Goal: Information Seeking & Learning: Find specific fact

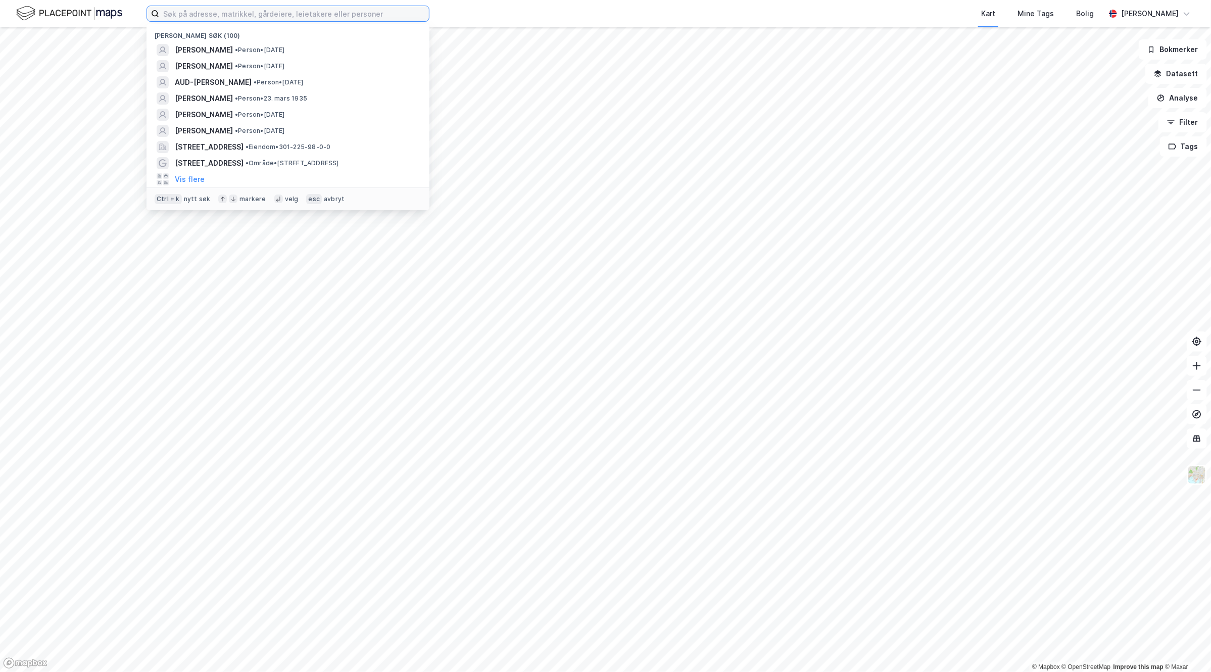
click at [238, 14] on input at bounding box center [294, 13] width 270 height 15
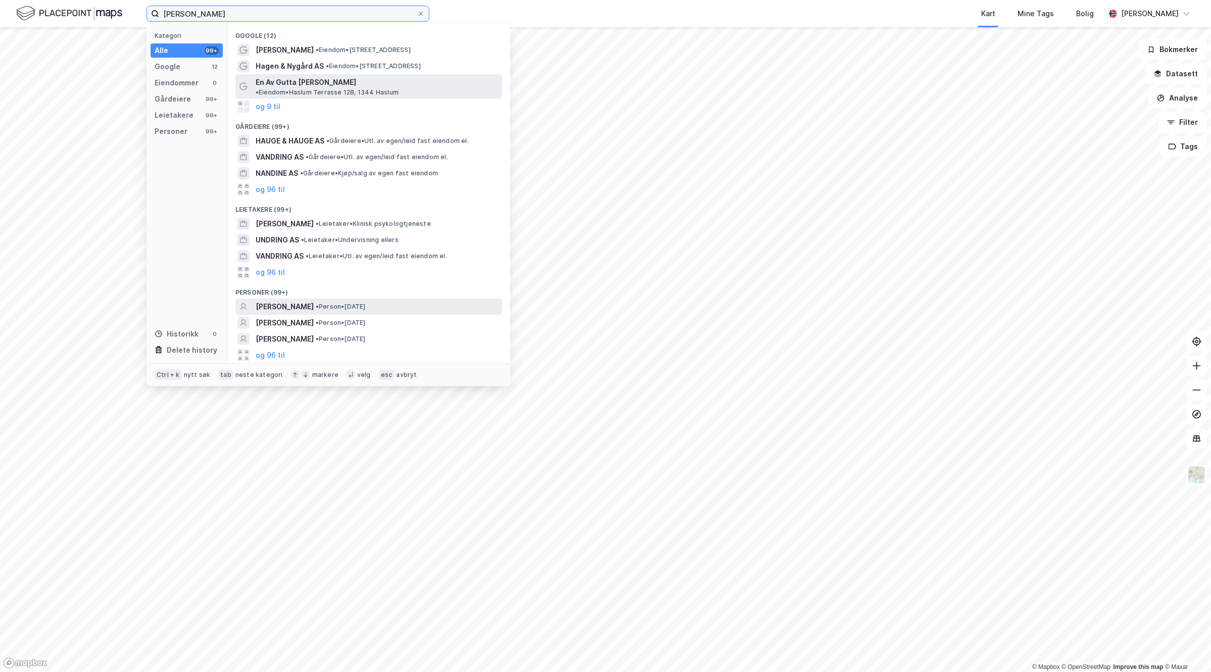
type input "andrine hauge nygaard"
click at [451, 301] on div "ANDRINE HAUGE NYGAARD • Person • 11. aug. 1994" at bounding box center [378, 307] width 245 height 12
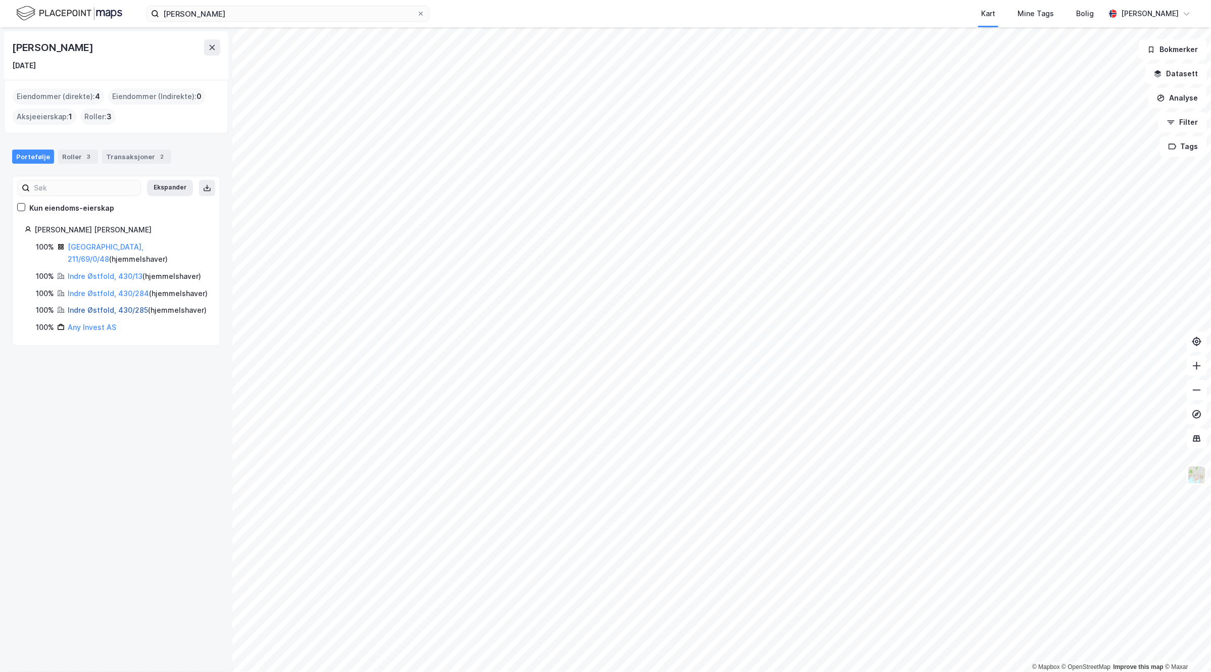
click at [106, 314] on link "Indre Østfold, 430/285" at bounding box center [108, 310] width 80 height 9
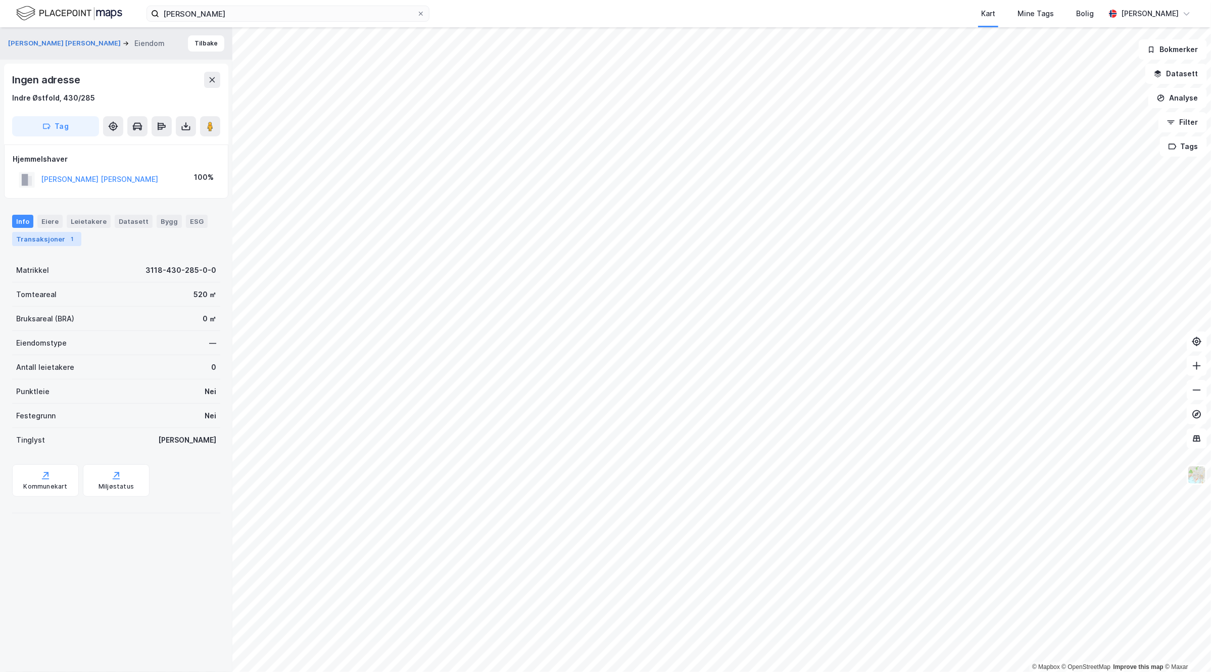
click at [62, 236] on div "Transaksjoner 1" at bounding box center [46, 239] width 69 height 14
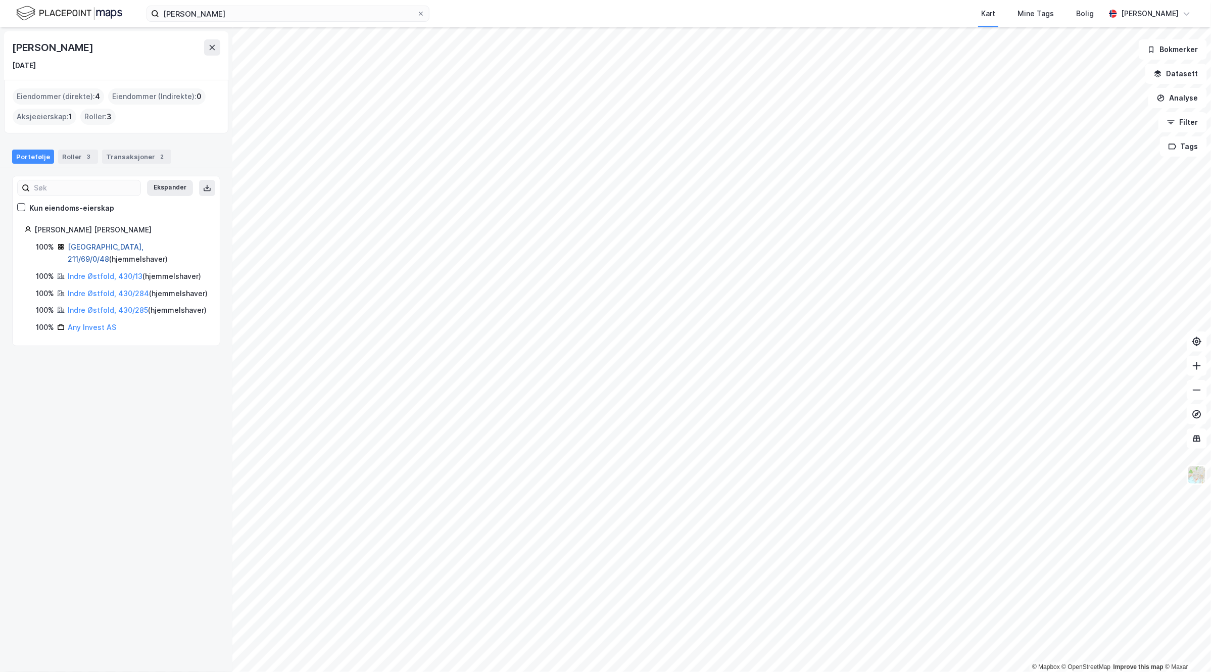
click at [97, 246] on link "Oslo, 211/69/0/48" at bounding box center [106, 253] width 76 height 21
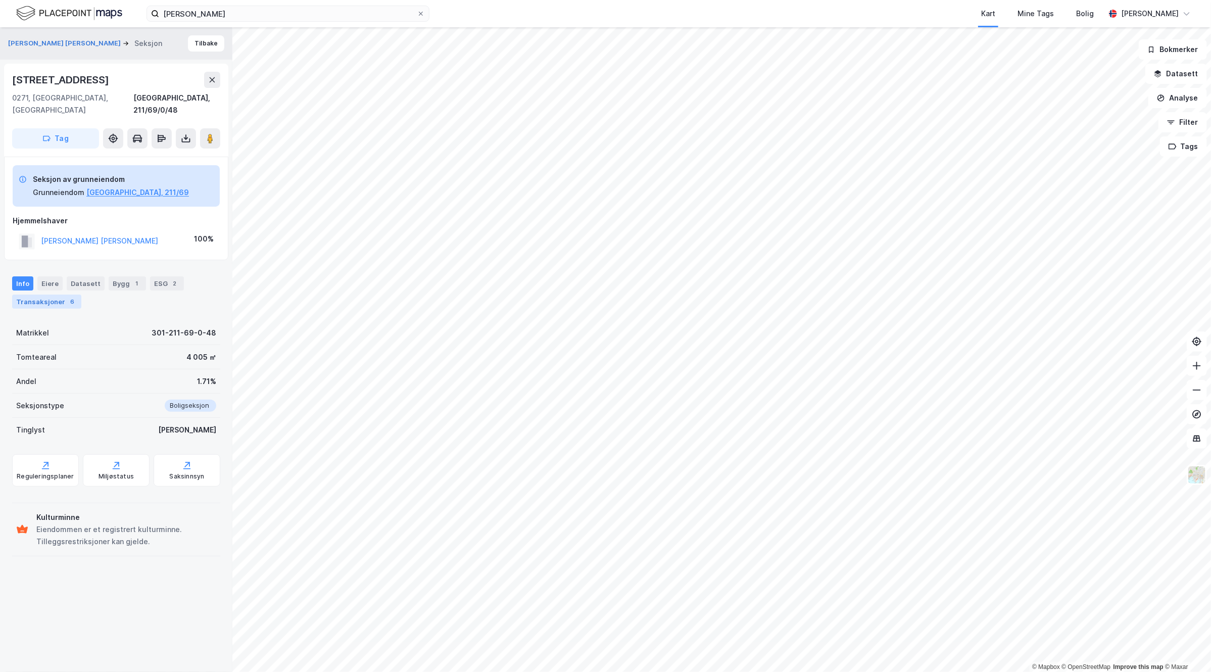
click at [67, 297] on div "6" at bounding box center [72, 302] width 10 height 10
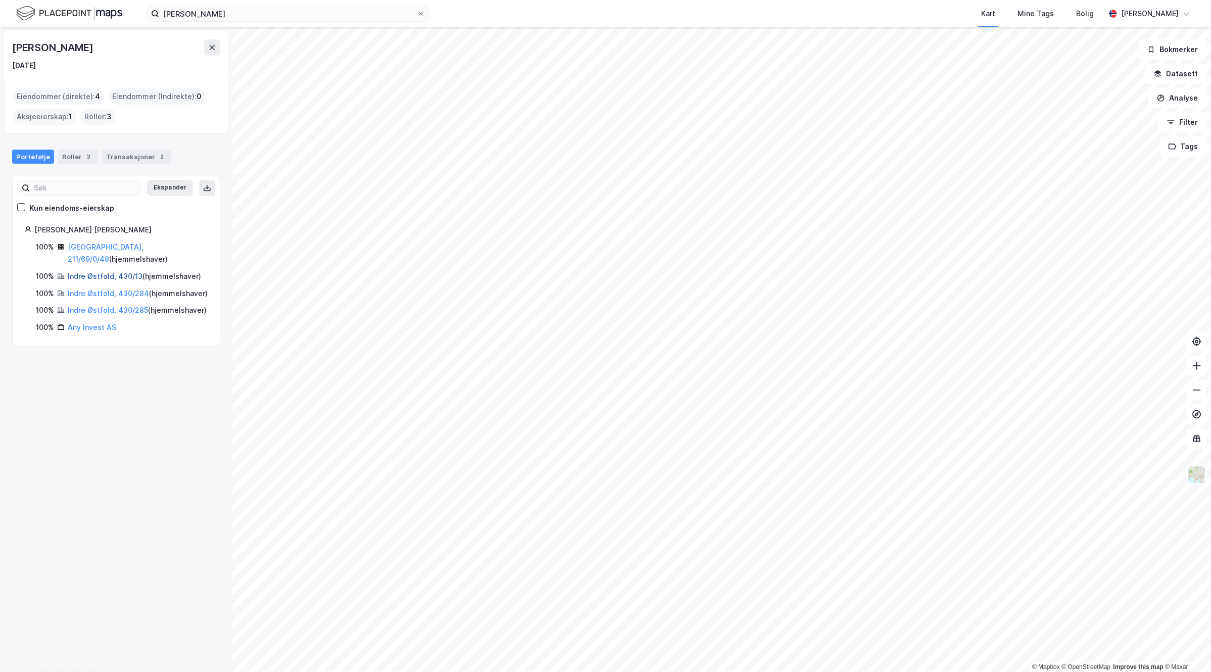
click at [117, 272] on link "Indre Østfold, 430/13" at bounding box center [105, 276] width 75 height 9
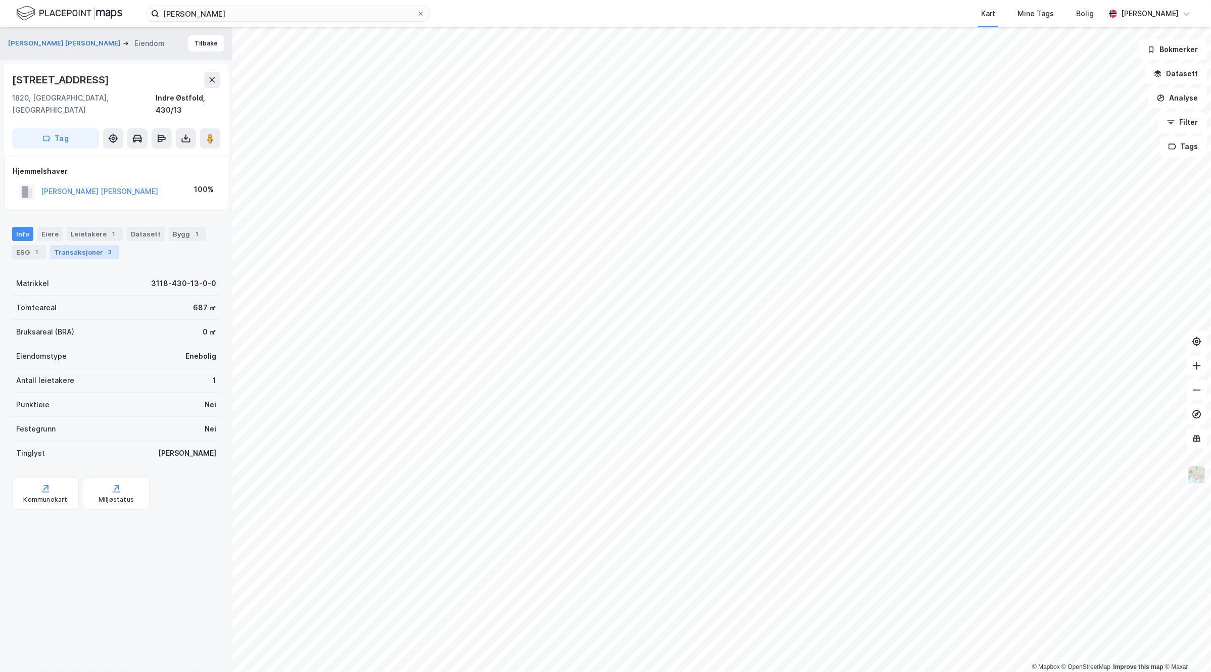
click at [83, 245] on div "Transaksjoner 3" at bounding box center [84, 252] width 69 height 14
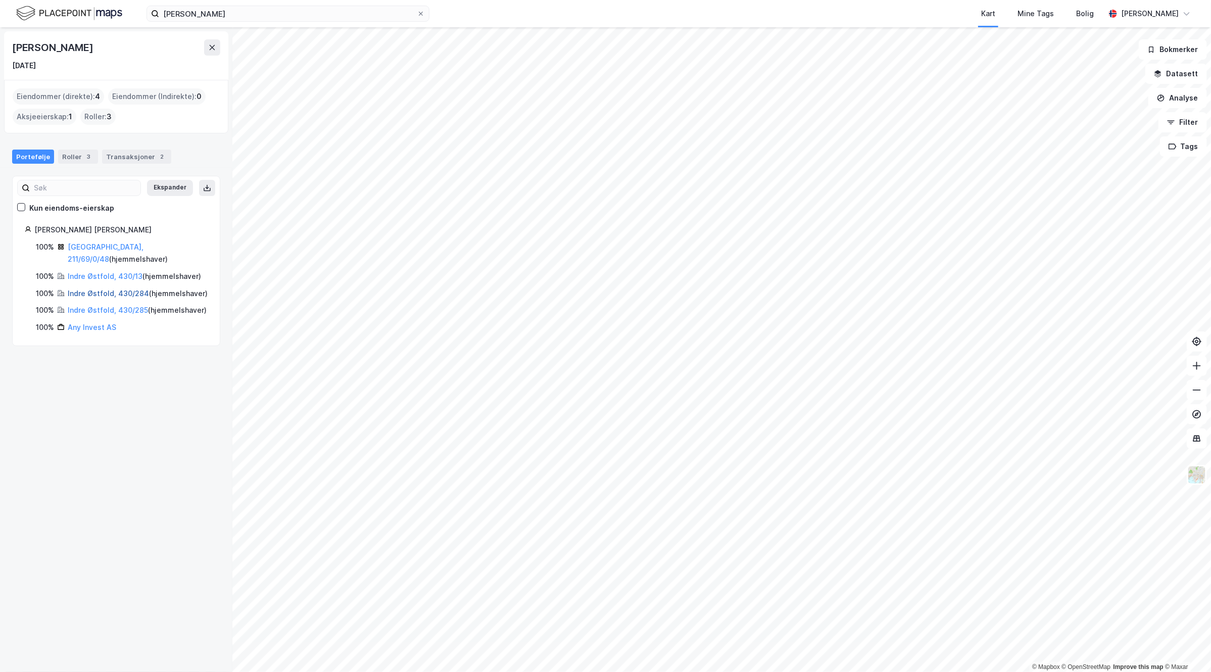
click at [97, 292] on link "Indre Østfold, 430/284" at bounding box center [108, 293] width 81 height 9
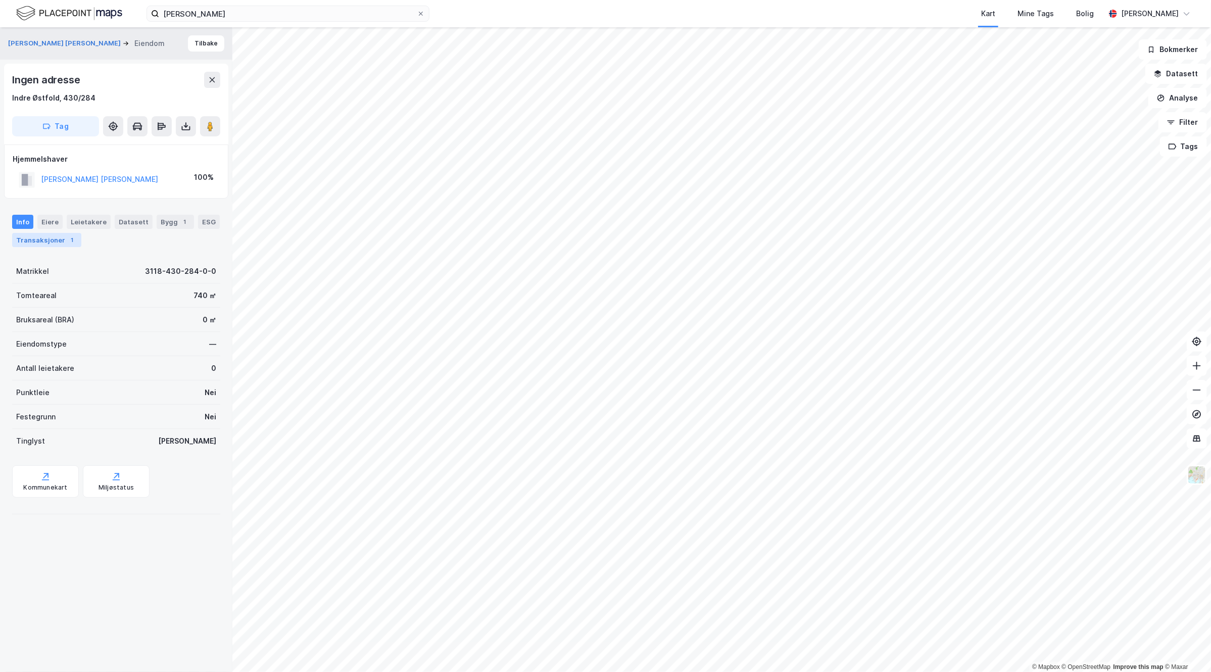
click at [68, 240] on div "Transaksjoner 1" at bounding box center [46, 240] width 69 height 14
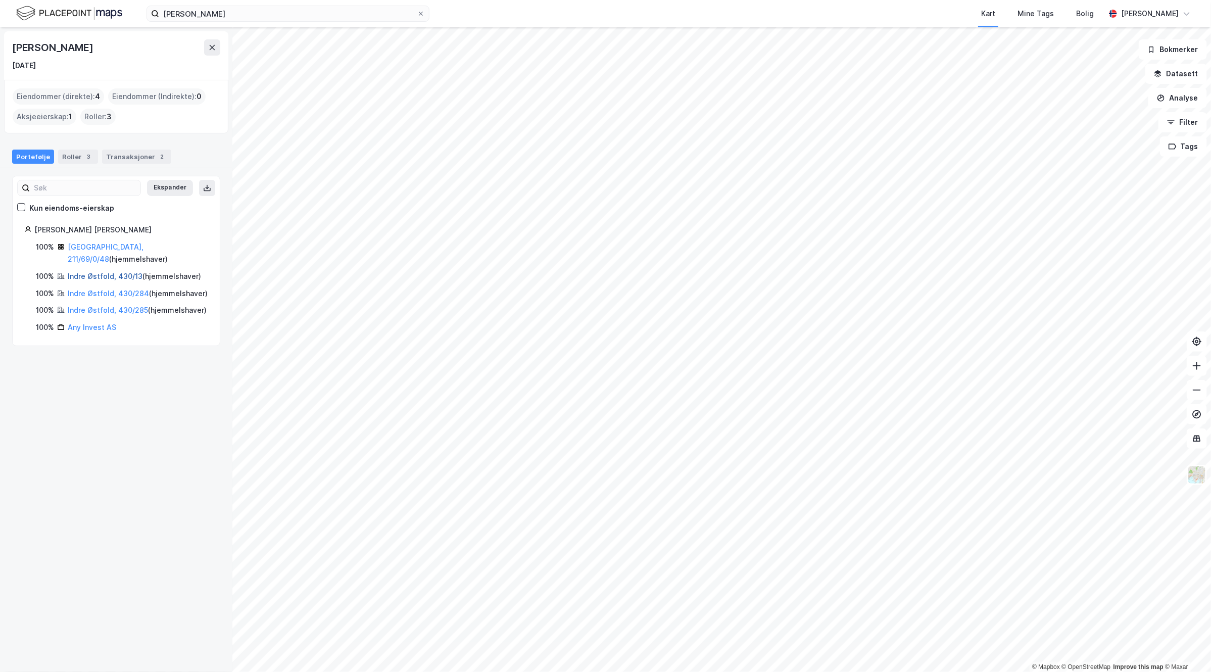
click at [116, 272] on link "Indre Østfold, 430/13" at bounding box center [105, 276] width 75 height 9
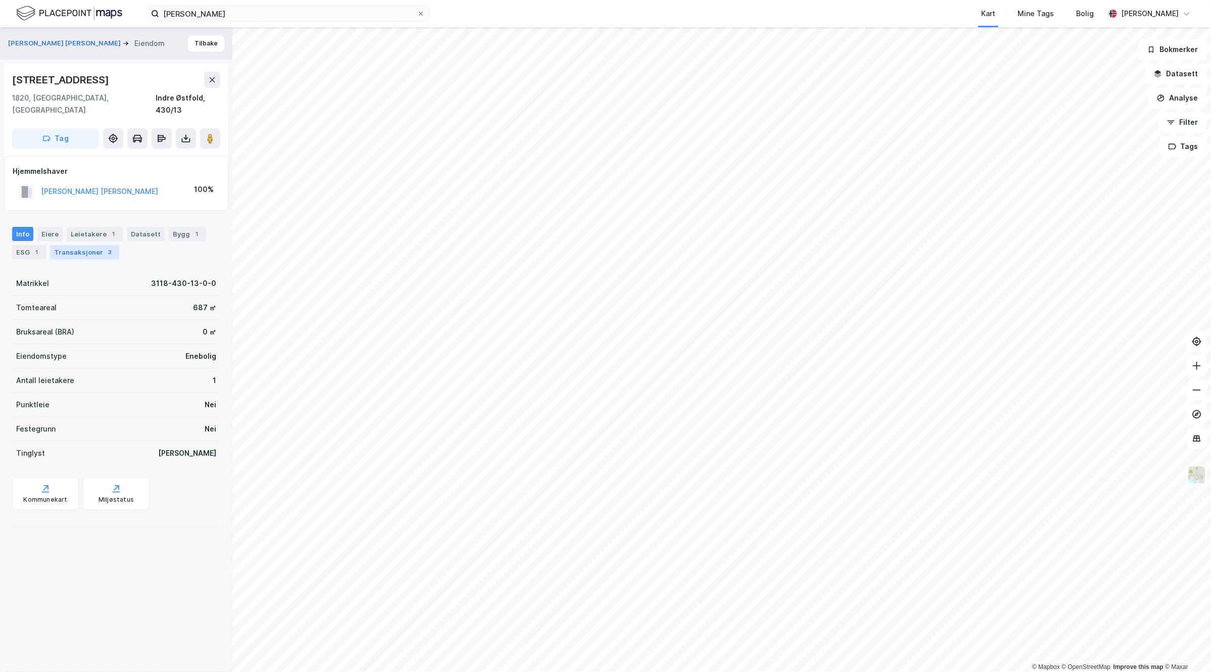
click at [84, 245] on div "Transaksjoner 3" at bounding box center [84, 252] width 69 height 14
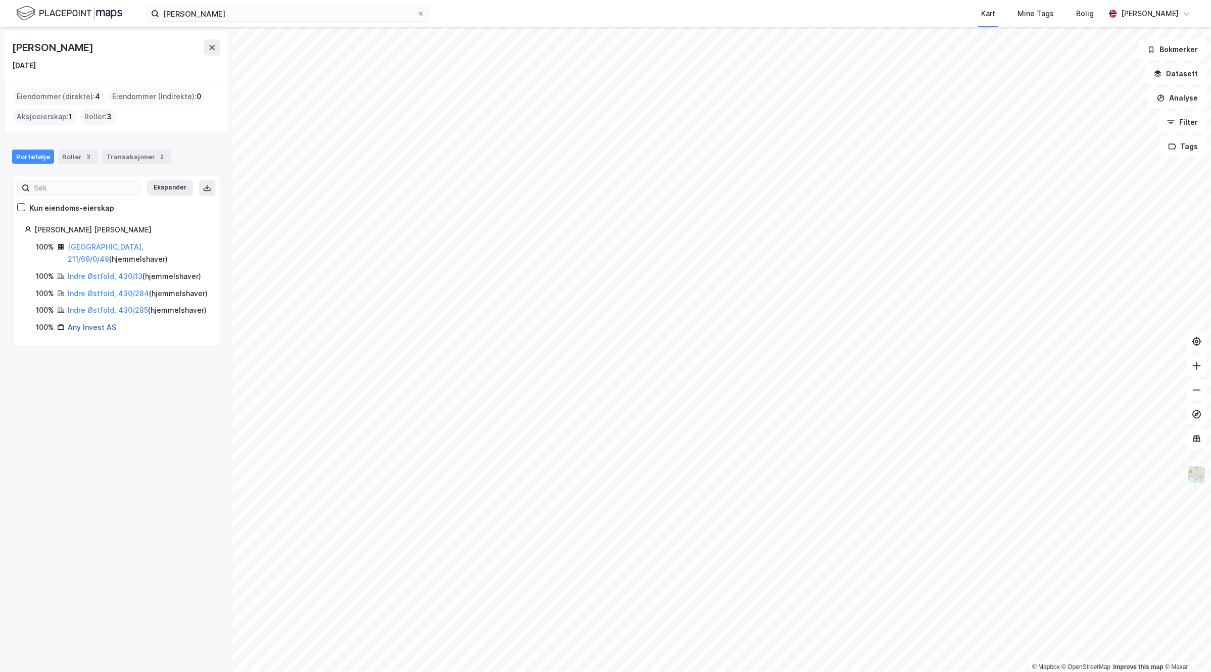
click at [98, 331] on link "Any Invest AS" at bounding box center [92, 327] width 49 height 9
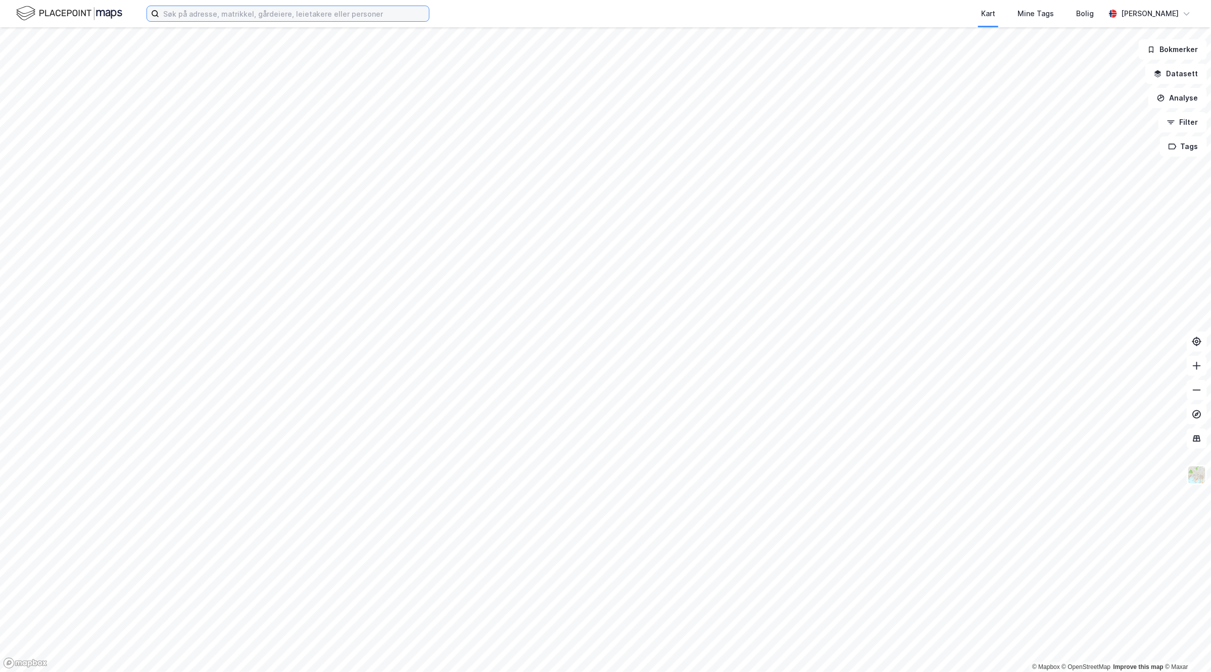
click at [244, 13] on input at bounding box center [294, 13] width 270 height 15
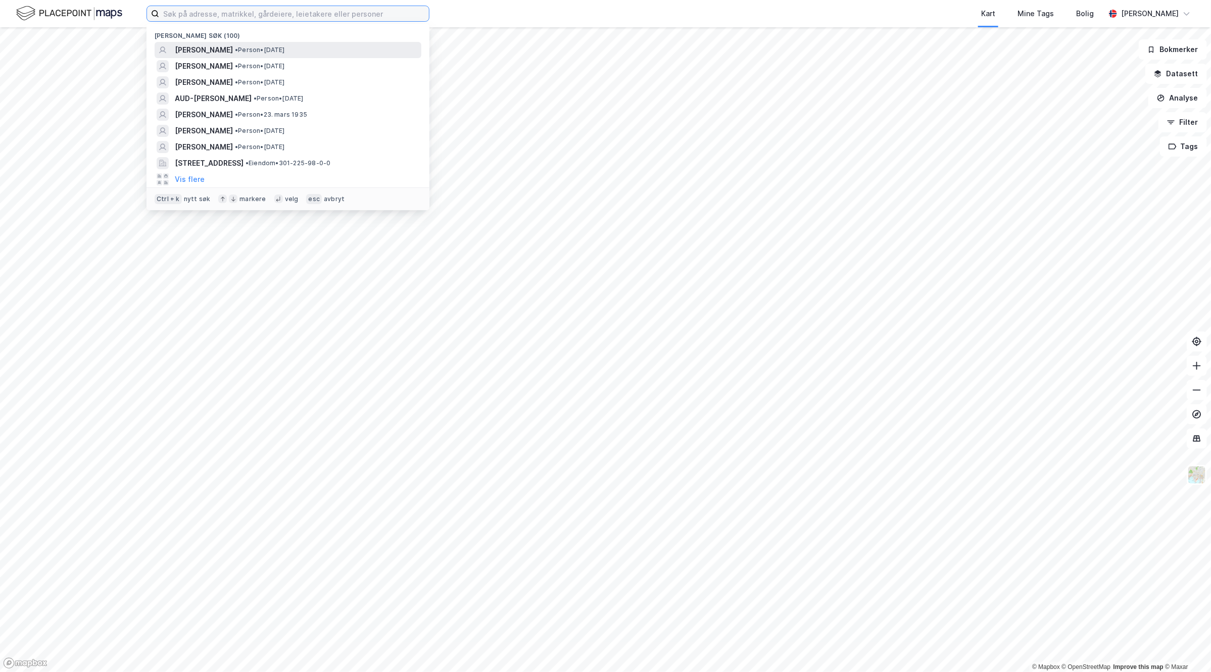
paste input "[PERSON_NAME] Vei 24"
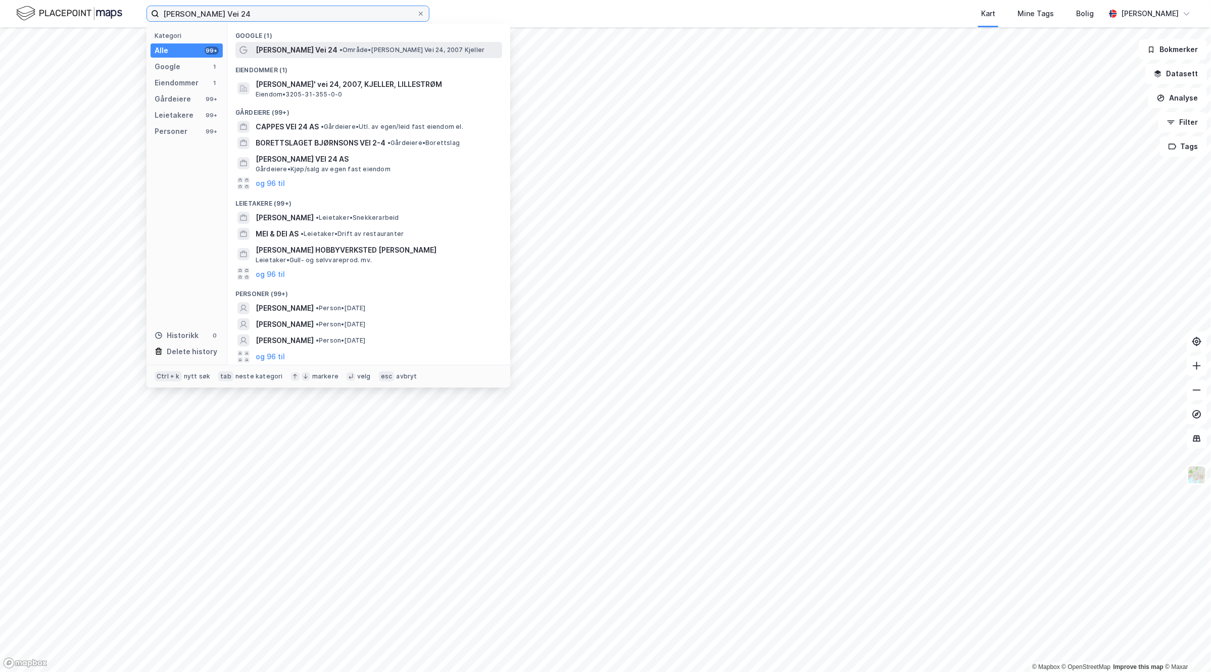
type input "[PERSON_NAME] Vei 24"
click at [322, 46] on span "[PERSON_NAME] Vei 24" at bounding box center [297, 50] width 82 height 12
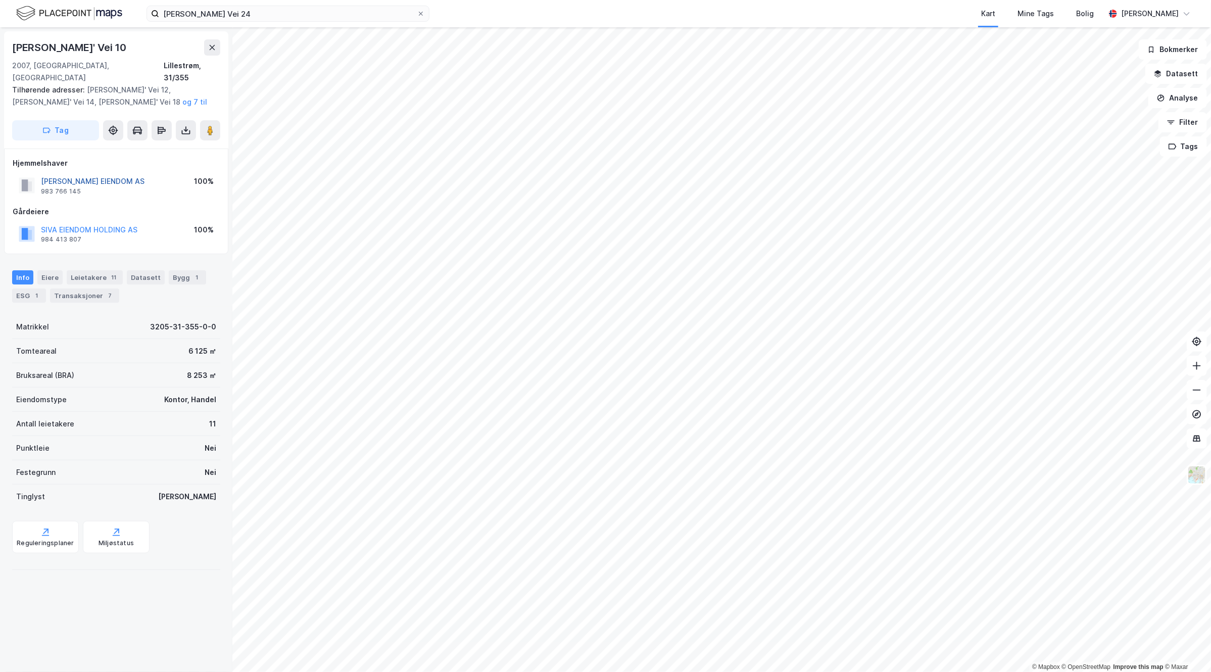
click at [0, 0] on button "[PERSON_NAME] EIENDOM AS" at bounding box center [0, 0] width 0 height 0
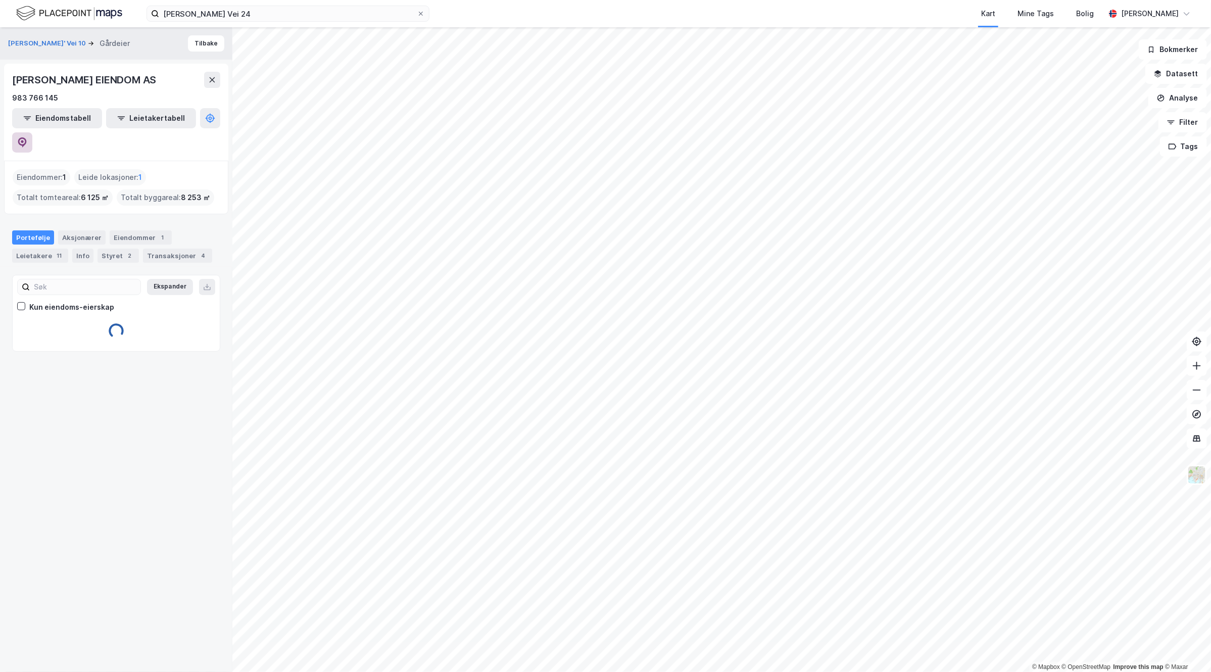
click at [27, 137] on icon at bounding box center [22, 142] width 9 height 10
